Goal: Information Seeking & Learning: Learn about a topic

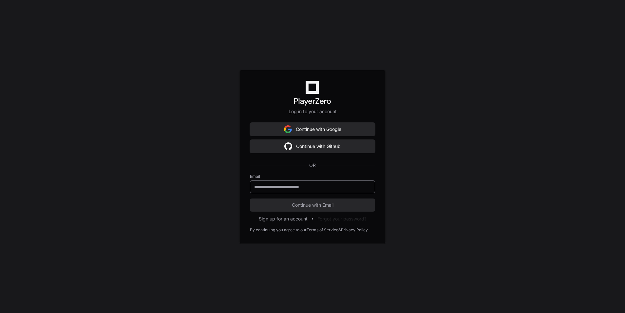
click at [281, 184] on input "email" at bounding box center [312, 187] width 117 height 7
type input "**********"
click at [309, 206] on span "Continue with Email" at bounding box center [312, 205] width 125 height 7
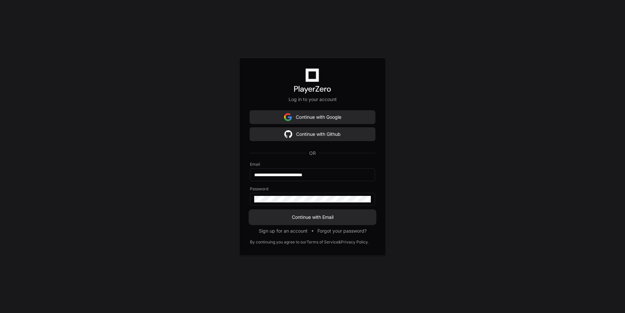
click at [305, 216] on span "Continue with Email" at bounding box center [312, 217] width 125 height 7
type input "**********"
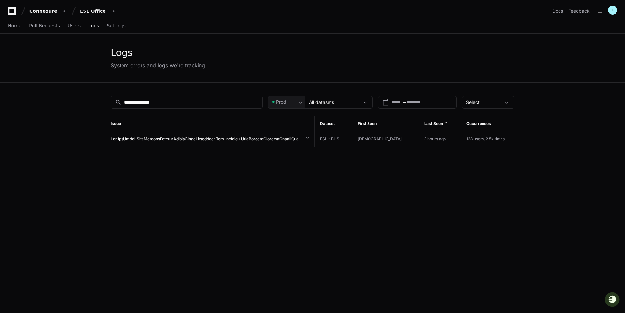
drag, startPoint x: 211, startPoint y: 98, endPoint x: -10, endPoint y: 94, distance: 221.2
click at [0, 94] on html "**********" at bounding box center [312, 217] width 625 height 434
drag, startPoint x: 172, startPoint y: 101, endPoint x: 31, endPoint y: 92, distance: 141.2
click at [32, 92] on app-issue-list-page "**********" at bounding box center [312, 214] width 625 height 361
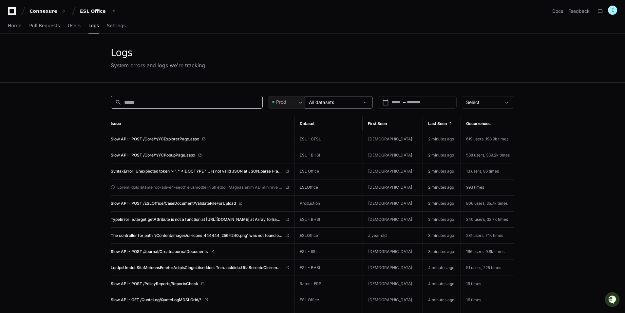
click at [365, 104] on span at bounding box center [365, 102] width 7 height 7
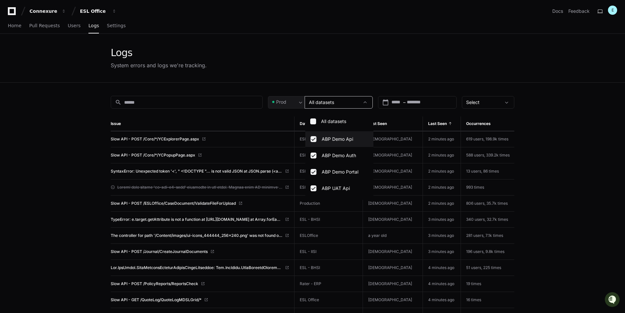
click at [424, 104] on div at bounding box center [312, 156] width 625 height 313
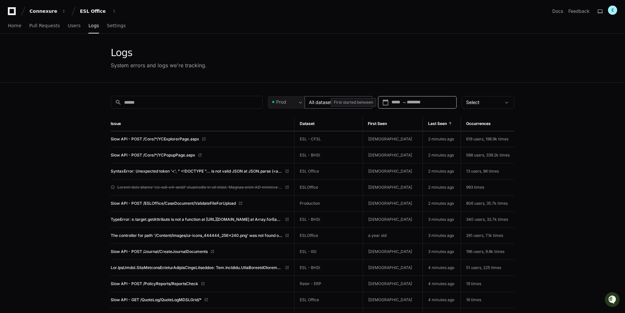
click at [422, 104] on input "text" at bounding box center [421, 102] width 29 height 7
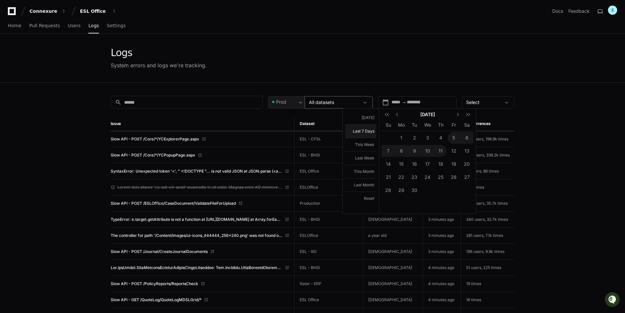
click at [370, 132] on button "Last 7 Days" at bounding box center [360, 130] width 31 height 13
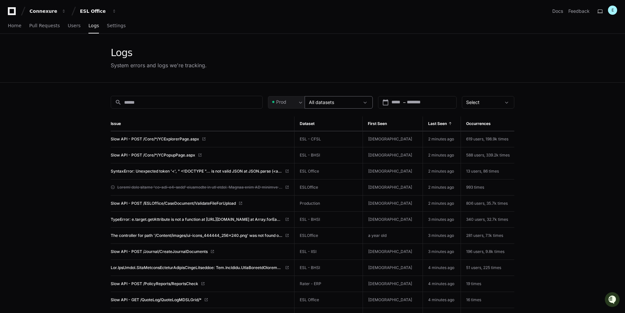
type input "**********"
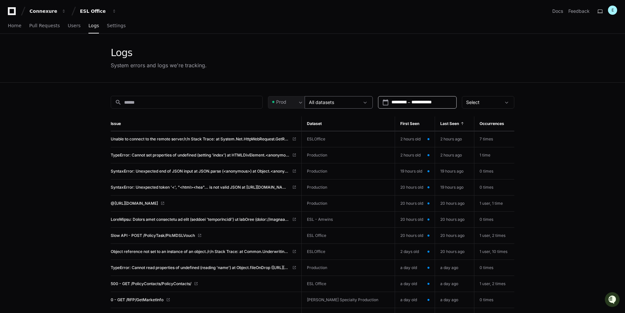
click at [67, 155] on app-issue-list-page "**********" at bounding box center [312, 296] width 625 height 524
click at [182, 138] on span "Unable to connect to the remote server/r/n Stack Trace: at System.Net.HttpWebRe…" at bounding box center [200, 138] width 179 height 5
click at [244, 155] on span "TypeError: Cannot set properties of undefined (setting 'index') at HTMLDivEleme…" at bounding box center [200, 154] width 179 height 5
click at [202, 169] on span "SyntaxError: Unexpected end of JSON input at JSON.parse (<anonymous>) at Object…" at bounding box center [200, 170] width 179 height 5
click at [184, 186] on span "SyntaxError: Unexpected token '<', "<html><hea"... is not valid JSON at https:/…" at bounding box center [200, 187] width 179 height 5
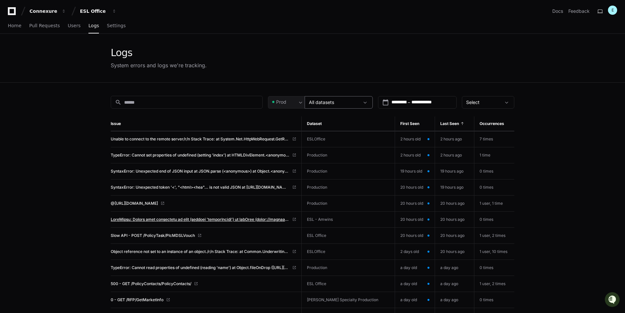
click at [233, 219] on span at bounding box center [200, 219] width 179 height 5
click at [181, 250] on span "Object reference not set to an instance of an object./r/n Stack Trace: at Commo…" at bounding box center [200, 251] width 179 height 5
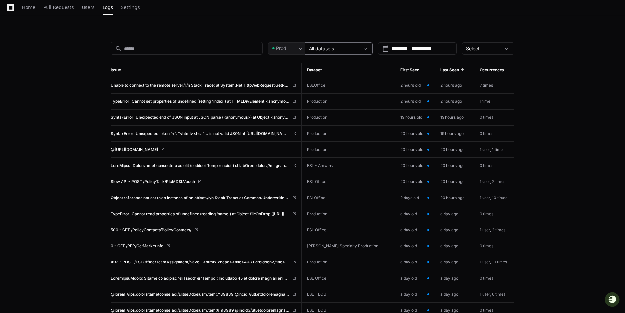
scroll to position [66, 0]
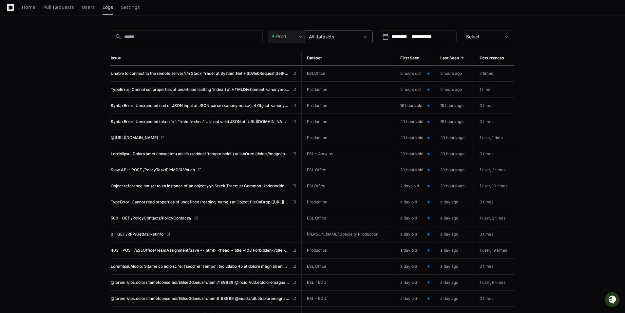
click at [166, 217] on span "500 - GET /PolicyContacts/PolicyContacts/" at bounding box center [151, 217] width 81 height 5
click at [152, 233] on span "0 - GET /RFP/GetMarketInfo" at bounding box center [137, 233] width 53 height 5
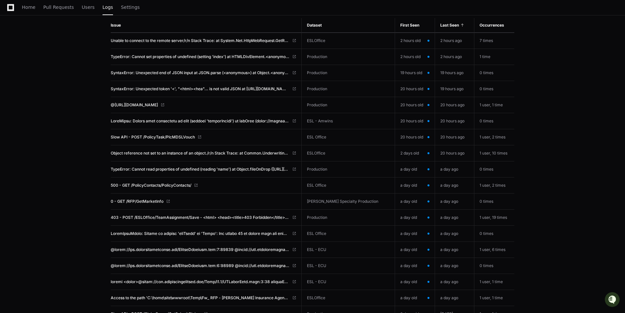
scroll to position [131, 0]
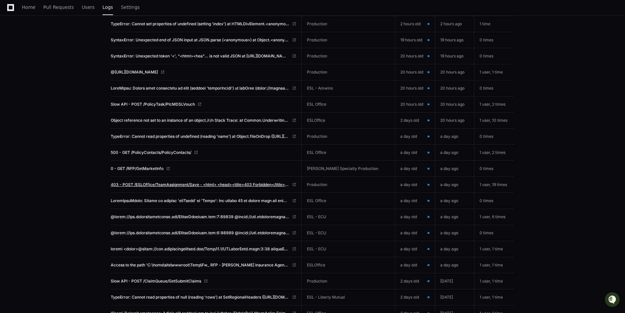
click at [187, 184] on span "403 - POST /ESLOffice/TeamAssignment/Save - <html> <head><title>403 Forbidden</…" at bounding box center [200, 184] width 179 height 5
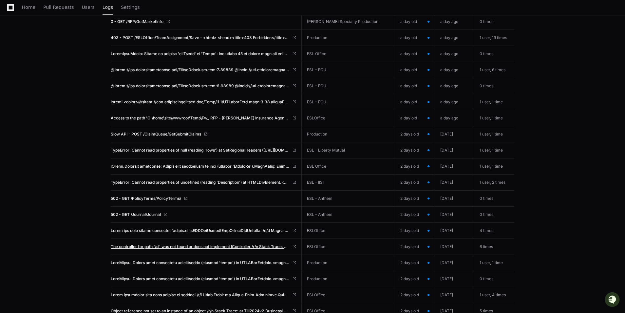
scroll to position [295, 0]
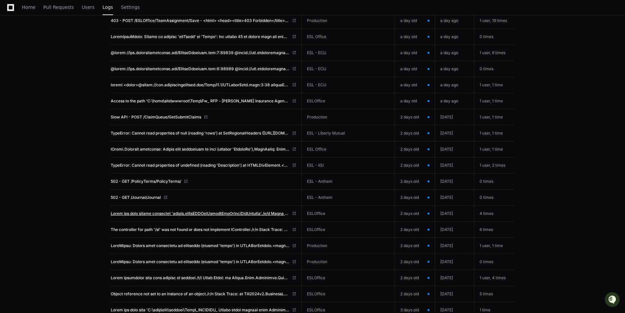
click at [218, 212] on span at bounding box center [200, 213] width 179 height 5
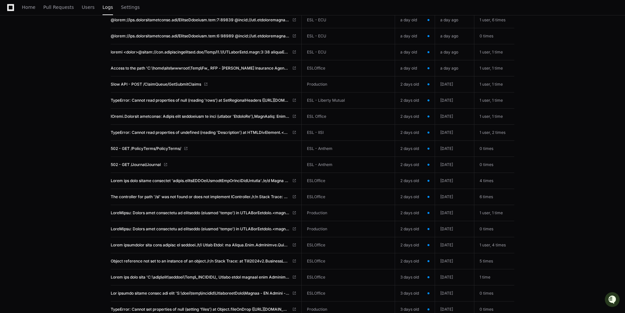
scroll to position [360, 0]
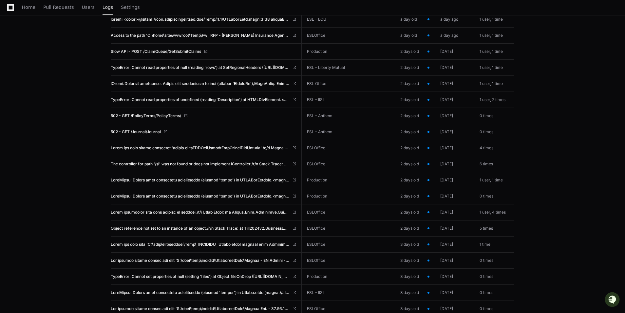
click at [214, 213] on span at bounding box center [200, 211] width 179 height 5
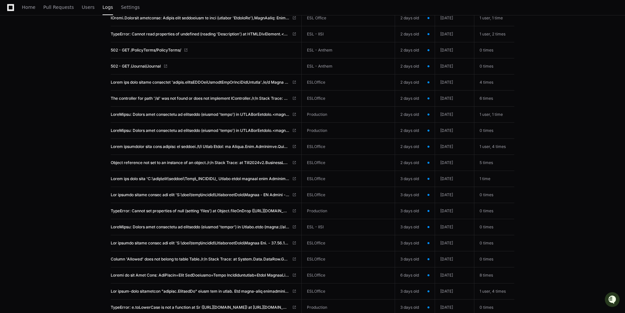
scroll to position [459, 0]
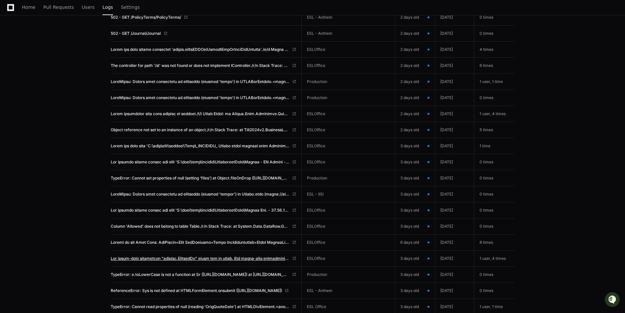
click at [208, 258] on span at bounding box center [200, 258] width 179 height 5
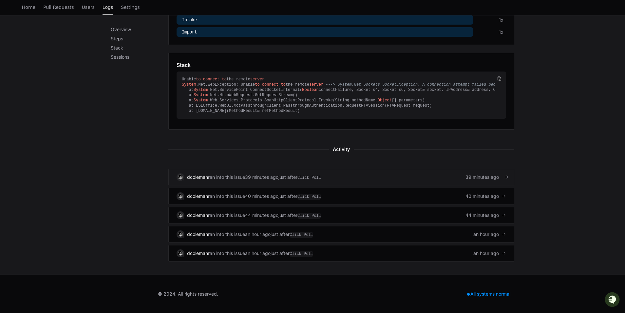
scroll to position [262, 0]
click at [389, 181] on div "dcoleman ran into this issue 39 minutes ago just after Click Poll 39 minutes ago" at bounding box center [342, 177] width 330 height 8
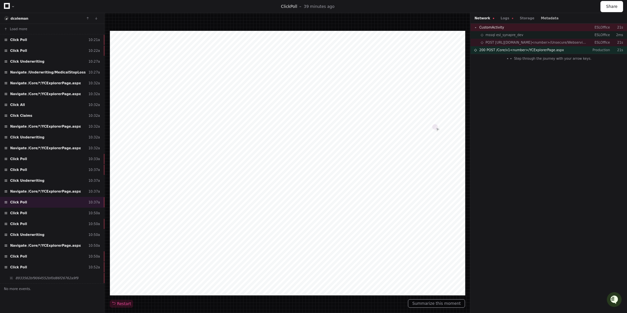
click at [544, 18] on button "Metadata" at bounding box center [549, 18] width 18 height 5
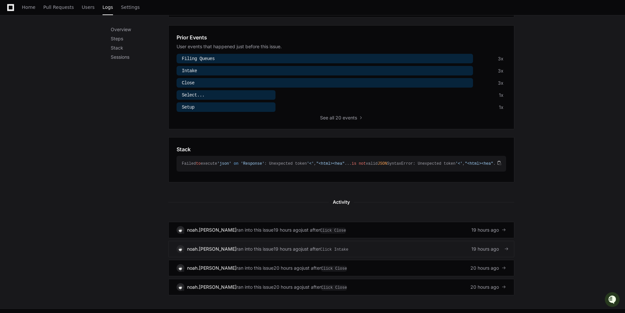
scroll to position [229, 0]
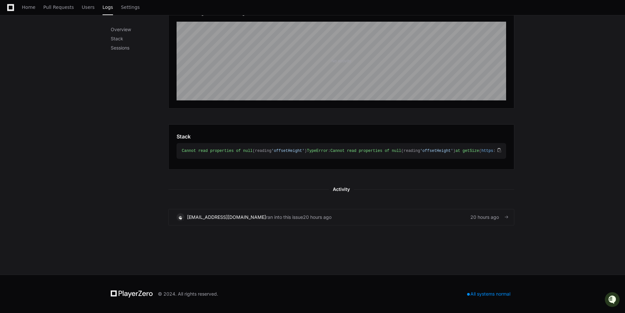
click at [337, 221] on div "[EMAIL_ADDRESS][DOMAIN_NAME] ran into this issue 20 hours ago 20 hours ago" at bounding box center [342, 217] width 330 height 8
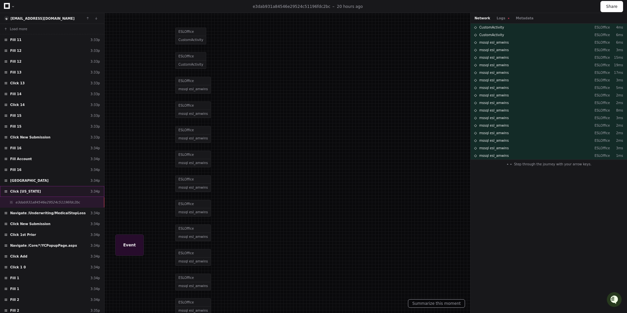
click at [33, 189] on div "Click [US_STATE] 3:34p" at bounding box center [52, 191] width 104 height 11
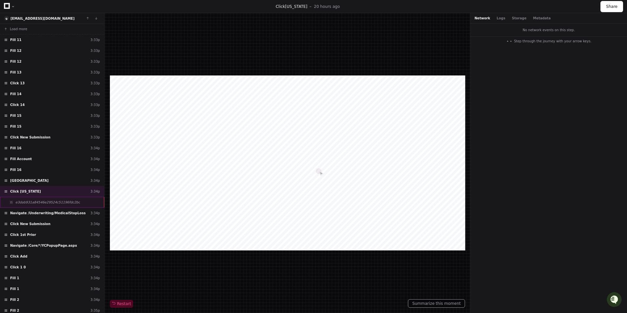
click at [40, 201] on span "e3dab931a84546e29524c51196fdc2bc" at bounding box center [47, 202] width 65 height 5
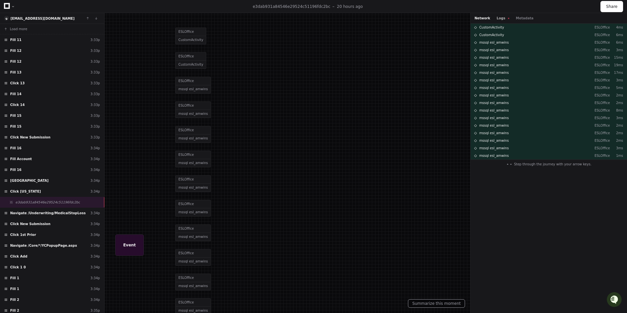
click at [502, 18] on button "Logs" at bounding box center [503, 18] width 12 height 5
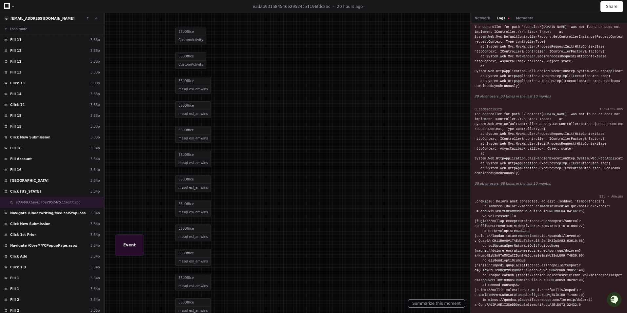
scroll to position [12, 0]
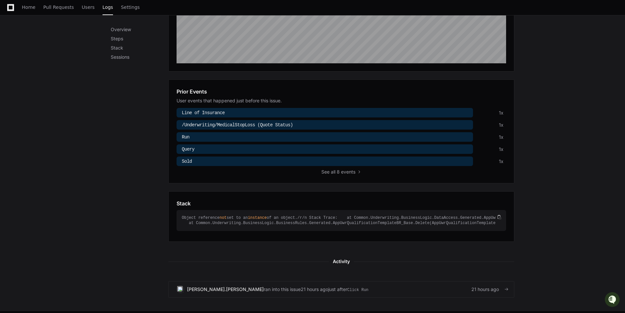
click at [386, 286] on div "jake.sands ran into this issue 21 hours ago just after Click Run 21 hours ago" at bounding box center [342, 289] width 330 height 8
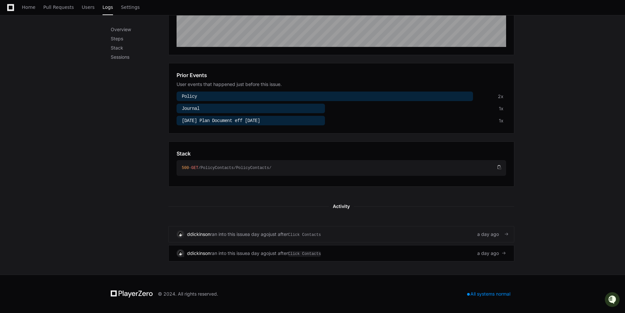
click at [371, 238] on div "ddickinson ran into this issue a day ago just after Click Contacts a day ago" at bounding box center [342, 234] width 330 height 8
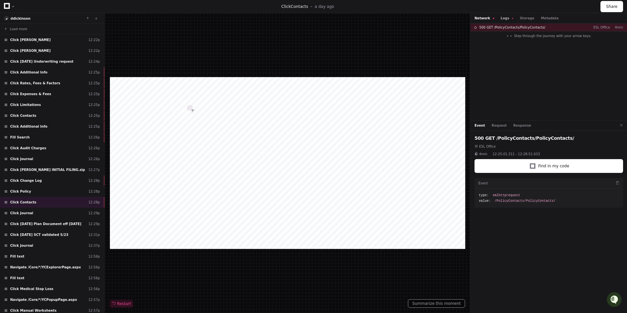
click at [505, 16] on button "Logs" at bounding box center [506, 18] width 12 height 5
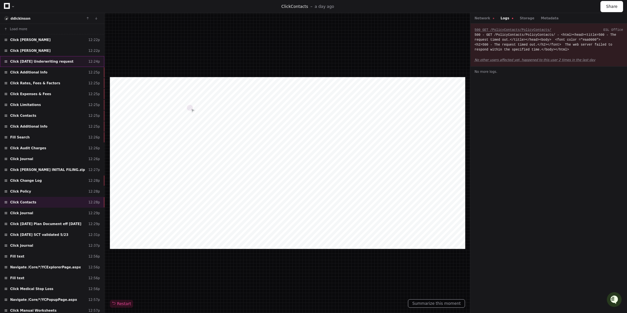
click at [62, 60] on span "Click 3/4/2025 Underwriting request" at bounding box center [41, 61] width 63 height 5
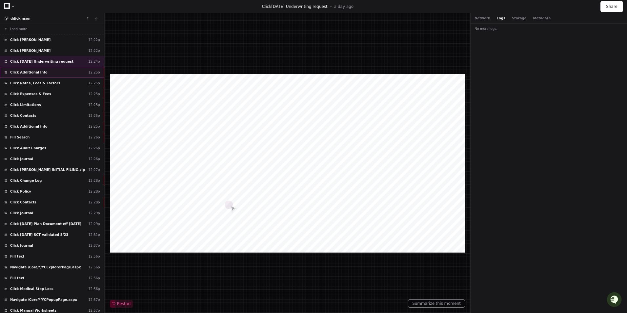
click at [62, 70] on div "Click Additional Info 12:25p" at bounding box center [52, 72] width 104 height 11
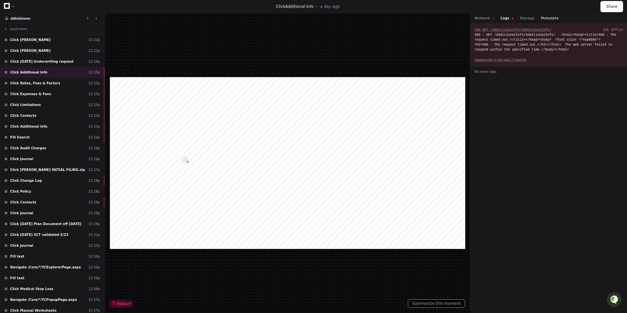
click at [540, 16] on button "Metadata" at bounding box center [549, 18] width 18 height 5
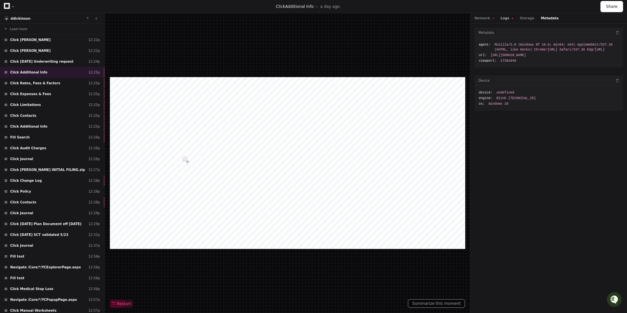
click at [501, 18] on button "Logs" at bounding box center [506, 18] width 12 height 5
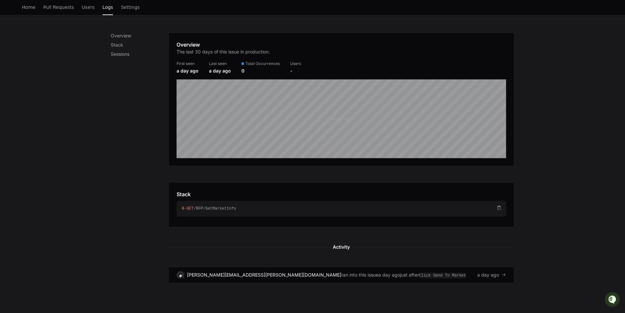
scroll to position [127, 0]
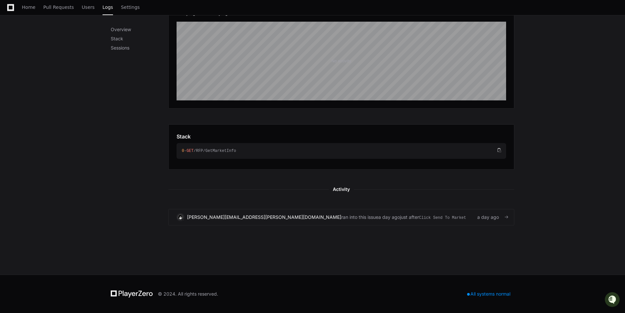
click at [334, 221] on link "taylor.howard@rsbenefits.com ran into this issue a day ago just after Click Sen…" at bounding box center [341, 217] width 346 height 16
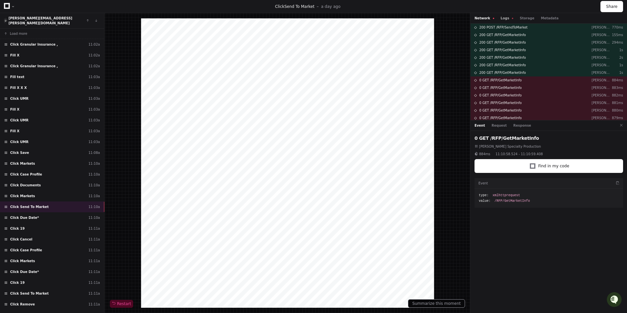
click at [505, 16] on button "Logs" at bounding box center [506, 18] width 12 height 5
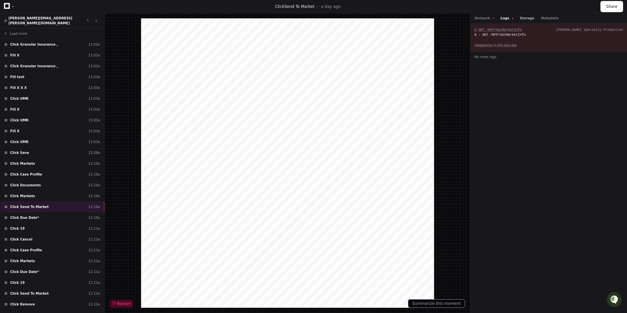
click at [523, 16] on button "Storage" at bounding box center [526, 18] width 14 height 5
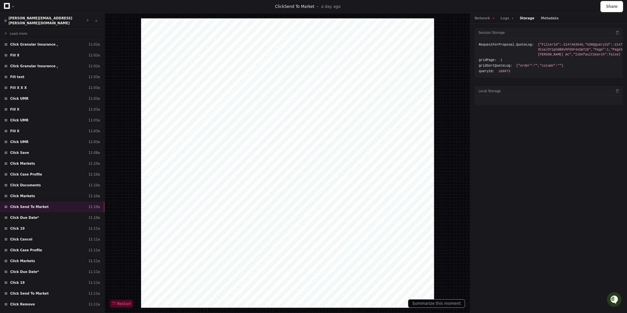
click at [540, 16] on button "Metadata" at bounding box center [549, 18] width 18 height 5
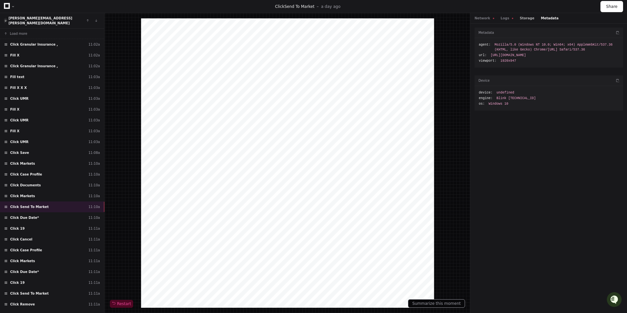
click at [520, 18] on button "Storage" at bounding box center [526, 18] width 14 height 5
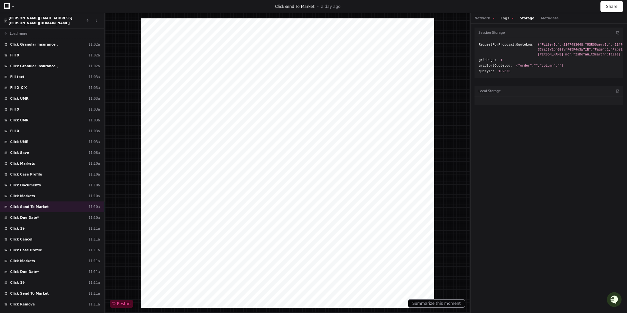
click at [502, 17] on button "Logs" at bounding box center [506, 18] width 12 height 5
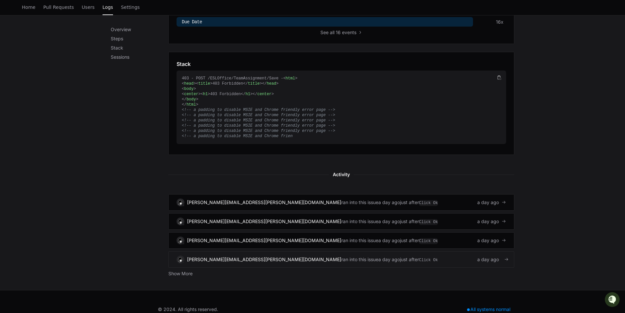
scroll to position [309, 0]
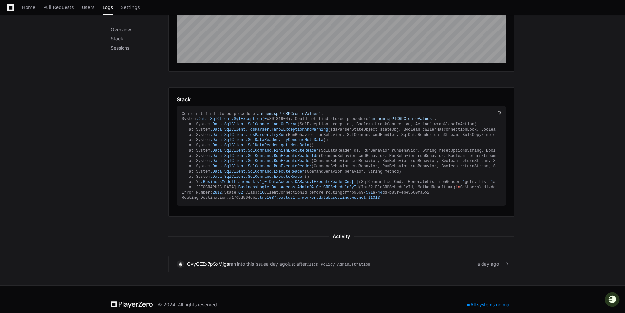
click at [393, 268] on div "QvyQEZx7pSxMjgs ran into this issue a day ago just after Click Policy Administr…" at bounding box center [342, 264] width 330 height 8
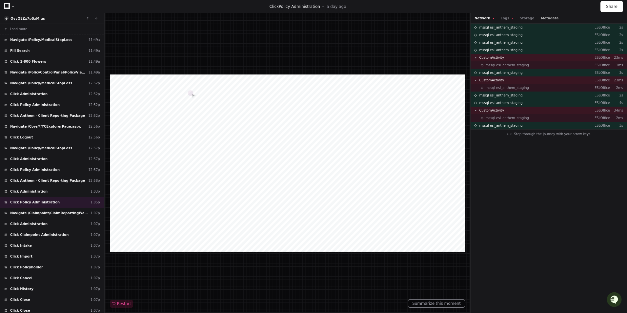
click at [542, 18] on button "Metadata" at bounding box center [549, 18] width 18 height 5
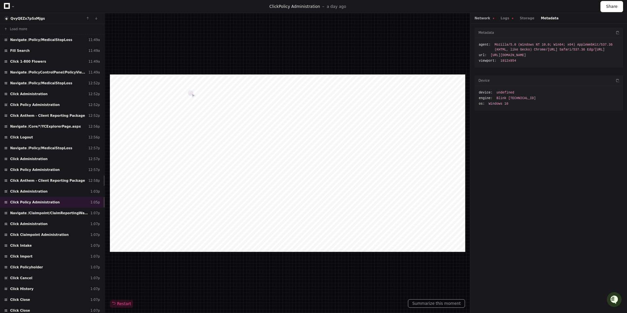
click at [479, 19] on button "Network" at bounding box center [484, 18] width 20 height 5
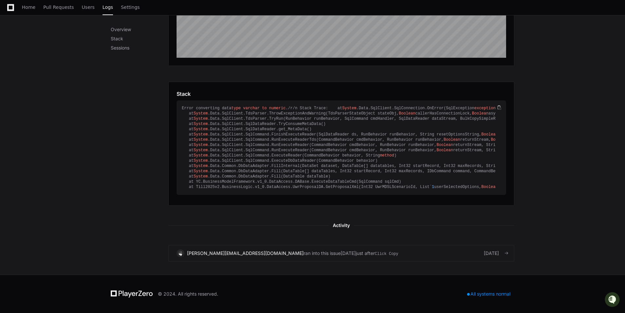
click at [375, 251] on span "Click Copy" at bounding box center [387, 254] width 24 height 6
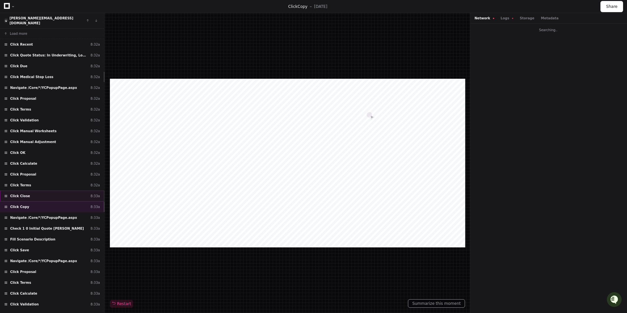
click at [38, 190] on div "Click Close 8:33a" at bounding box center [52, 195] width 104 height 11
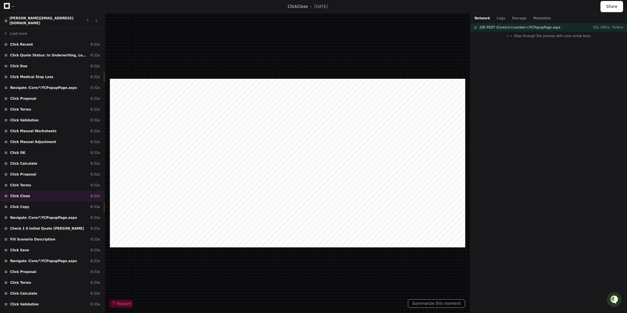
click at [540, 18] on div "Network Logs Storage Metadata" at bounding box center [548, 18] width 156 height 10
click at [536, 17] on button "Metadata" at bounding box center [542, 18] width 18 height 5
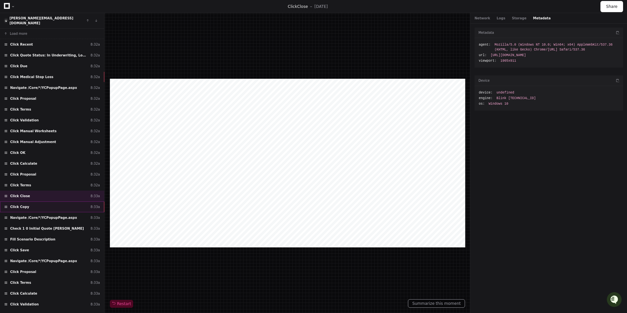
click at [63, 202] on div "Click Copy 8:33a" at bounding box center [52, 206] width 104 height 11
click at [505, 18] on button "Logs" at bounding box center [506, 18] width 12 height 5
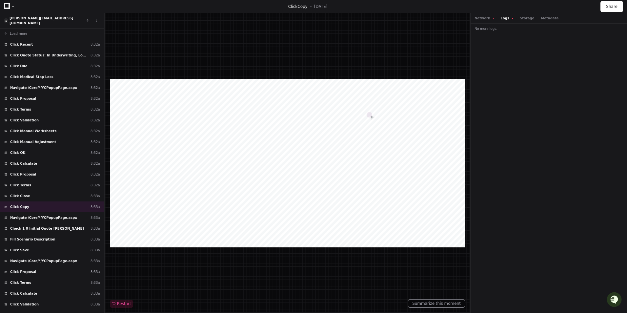
click at [497, 17] on div "Network Logs Storage Metadata" at bounding box center [516, 18] width 84 height 5
click at [501, 16] on button "Logs" at bounding box center [506, 18] width 12 height 5
click at [484, 17] on button "Network" at bounding box center [484, 18] width 20 height 5
click at [50, 212] on div "Navigate /Core/*/YCPopupPage.aspx 8:33a" at bounding box center [52, 217] width 104 height 11
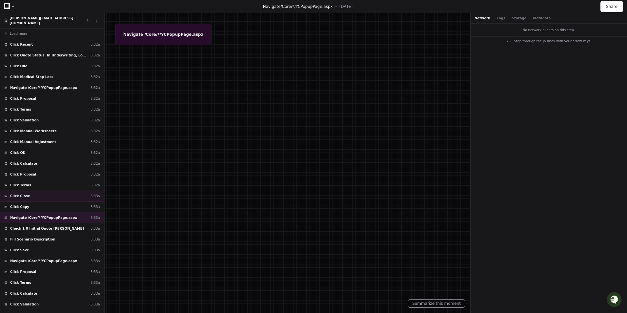
click at [53, 196] on div "Click Close 8:33a" at bounding box center [52, 195] width 104 height 11
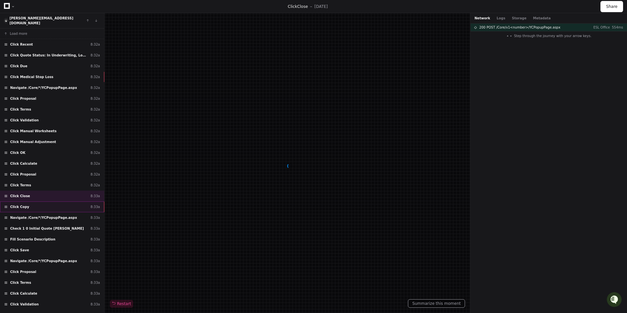
click at [52, 203] on div "Click Copy 8:33a" at bounding box center [52, 206] width 104 height 11
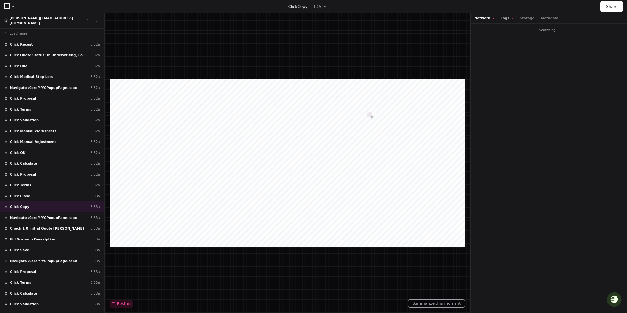
click at [503, 17] on button "Logs" at bounding box center [506, 18] width 12 height 5
click at [523, 18] on button "Storage" at bounding box center [526, 18] width 14 height 5
click at [543, 18] on button "Metadata" at bounding box center [549, 18] width 18 height 5
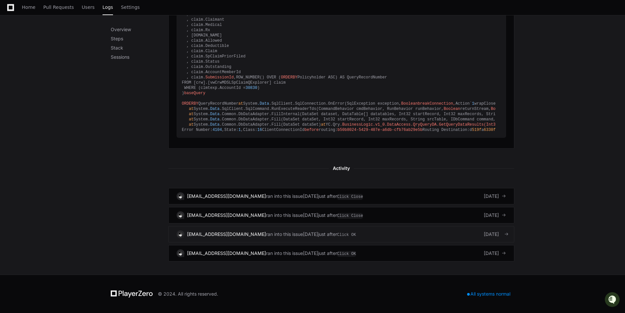
scroll to position [713, 0]
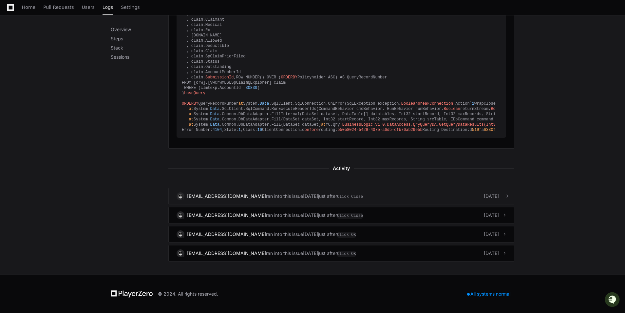
click at [409, 199] on div "[EMAIL_ADDRESS][DOMAIN_NAME] ran into this issue [DATE] just after Click Close …" at bounding box center [342, 196] width 330 height 8
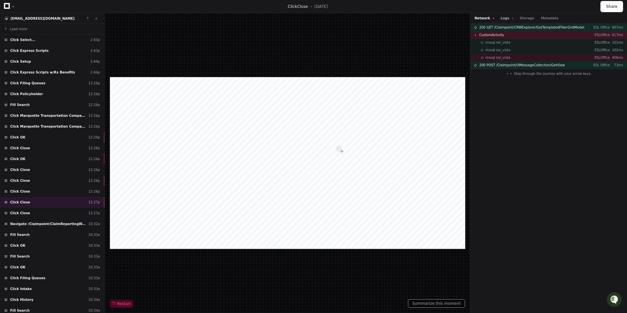
click at [505, 17] on button "Logs" at bounding box center [506, 18] width 12 height 5
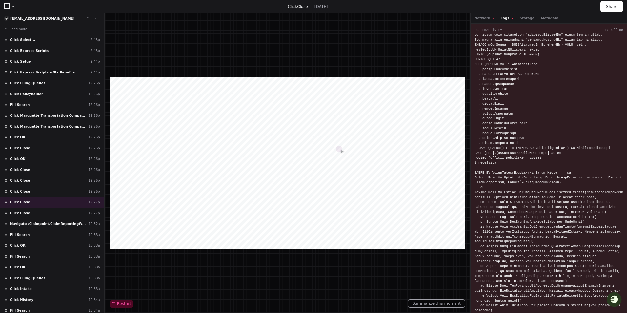
click at [530, 18] on div "Network Logs Storage Metadata" at bounding box center [516, 18] width 84 height 5
click at [540, 18] on button "Metadata" at bounding box center [549, 18] width 18 height 5
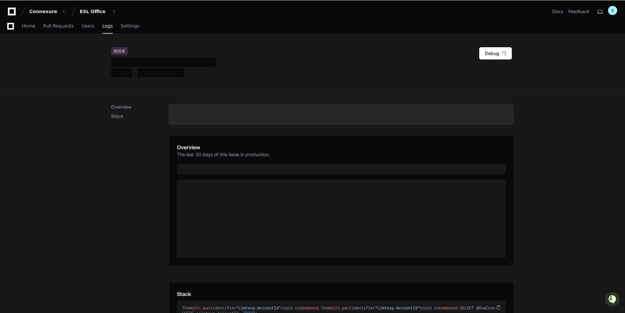
scroll to position [193, 0]
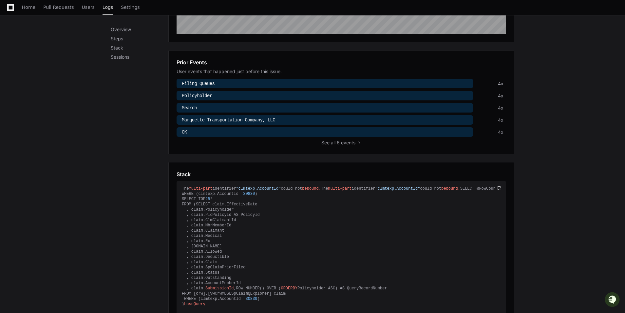
click at [540, 231] on div "Overview Steps Stack Sessions Overview The last 30 days of this issue in produc…" at bounding box center [312, 255] width 625 height 721
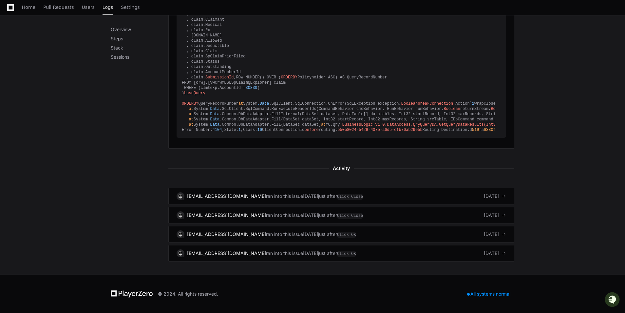
scroll to position [713, 0]
